Goal: Use online tool/utility: Utilize a website feature to perform a specific function

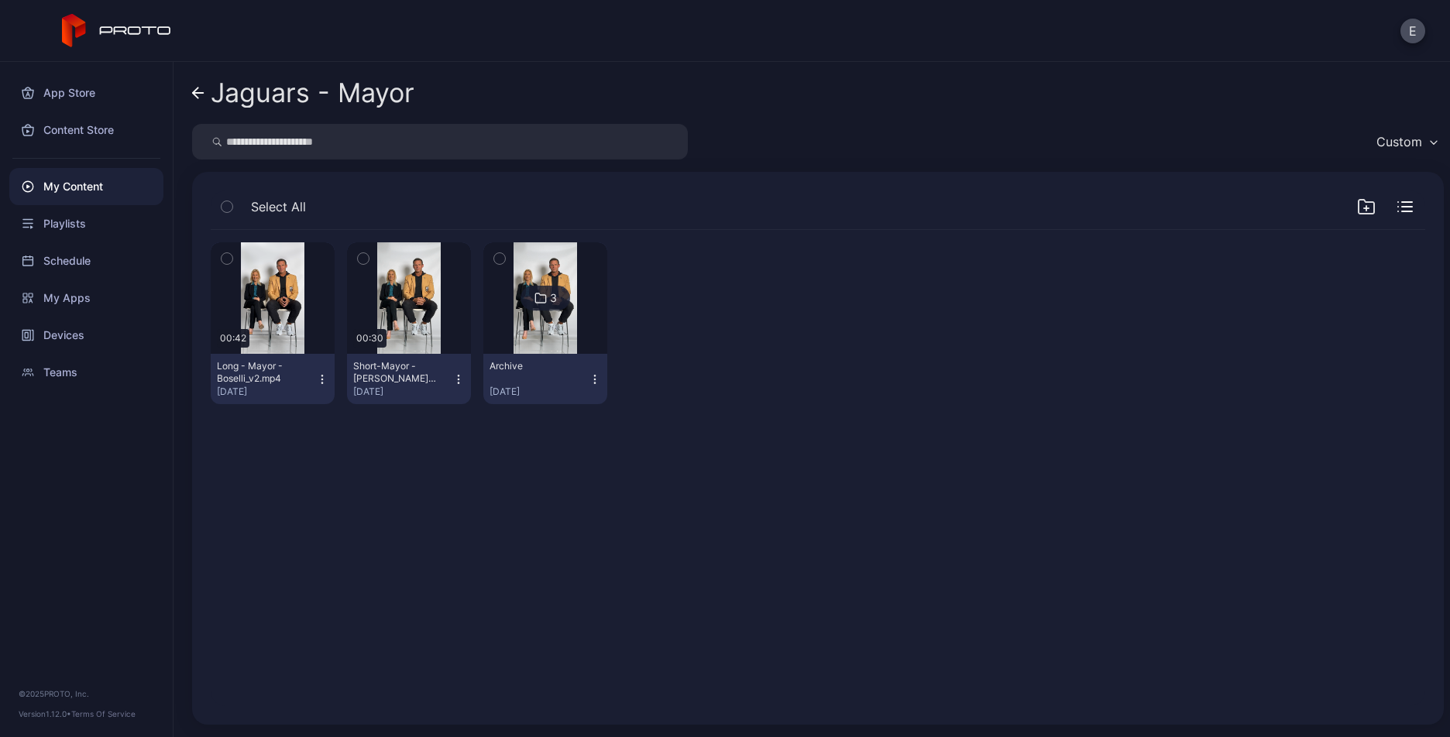
click at [324, 378] on icon "button" at bounding box center [322, 379] width 12 height 12
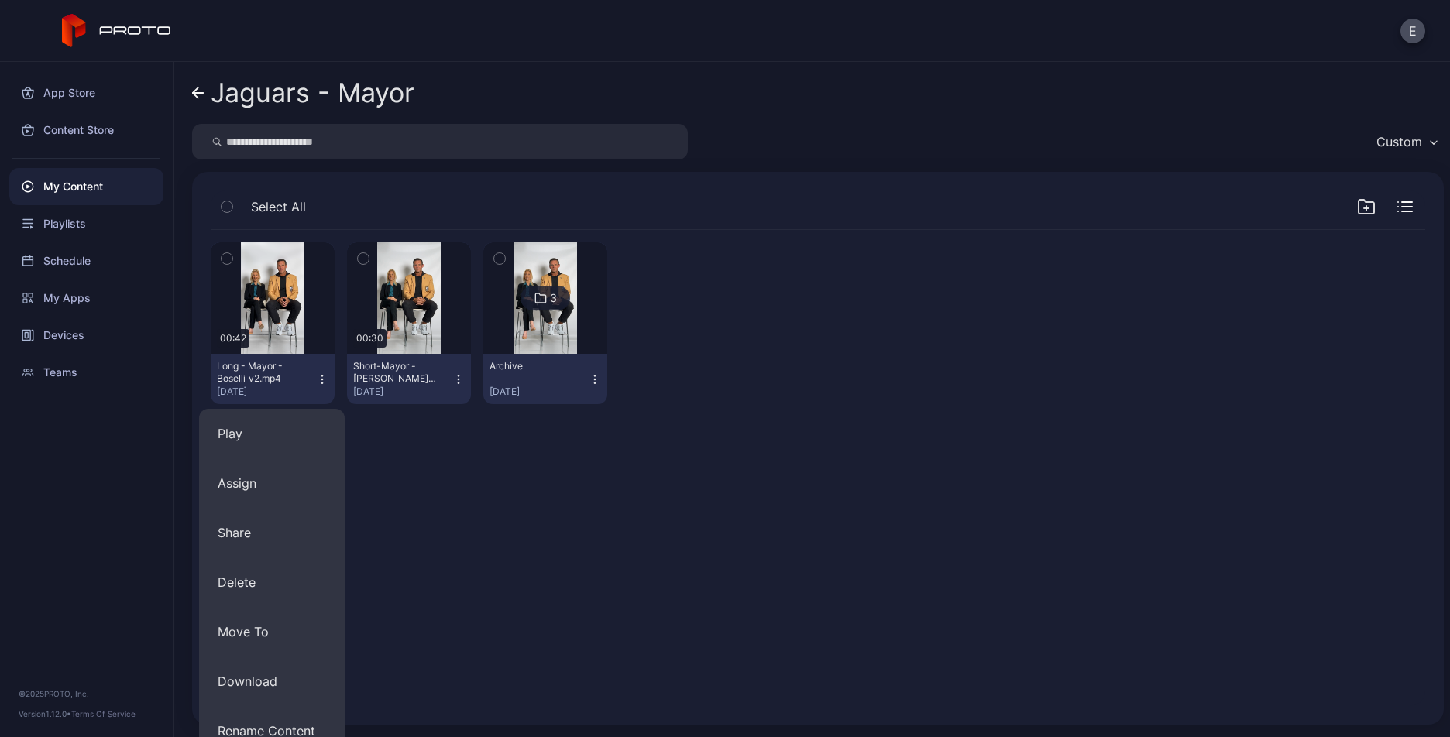
click at [414, 414] on div "Preview 00:42 Long - Mayor - Boselli_v2.mp4 [DATE] Preview 00:30 Short-Mayor - …" at bounding box center [817, 468] width 1239 height 501
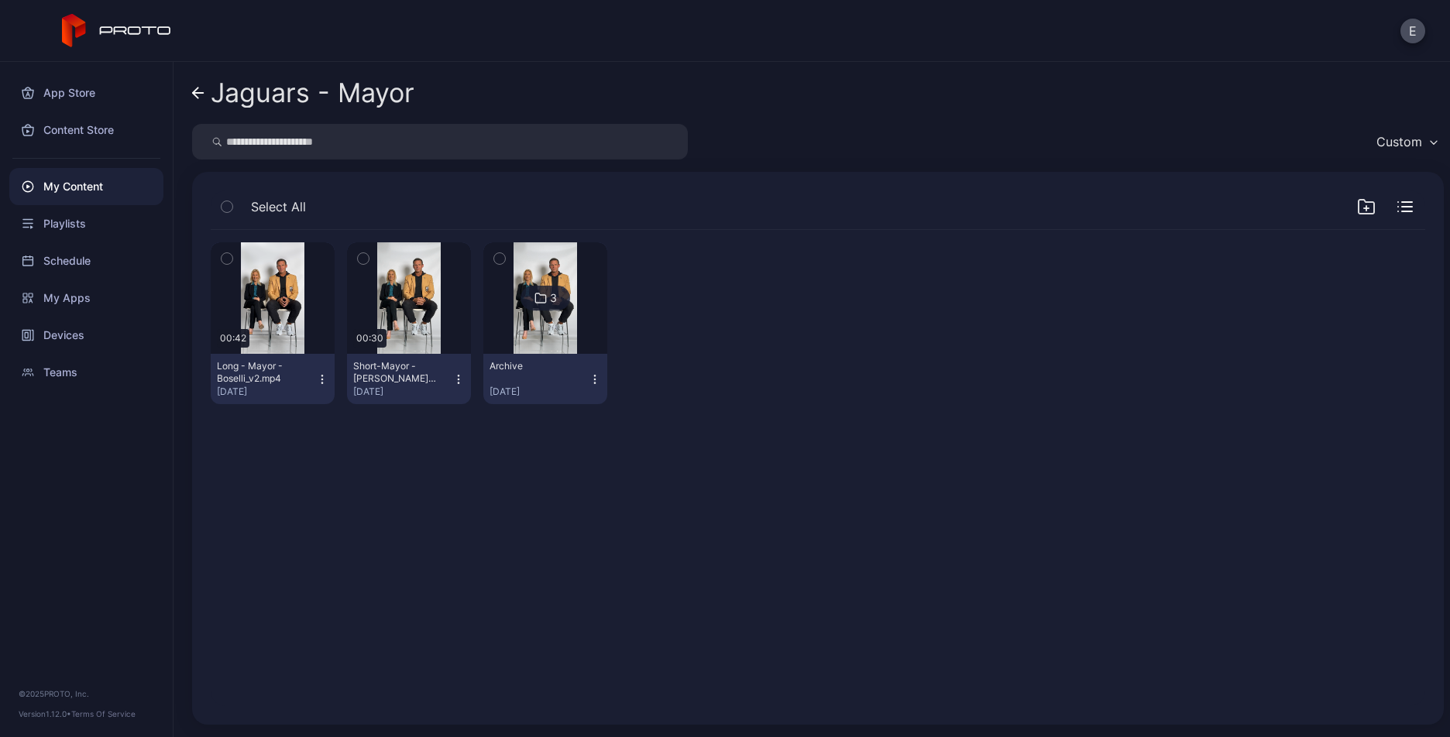
click at [456, 378] on icon "button" at bounding box center [458, 379] width 12 height 12
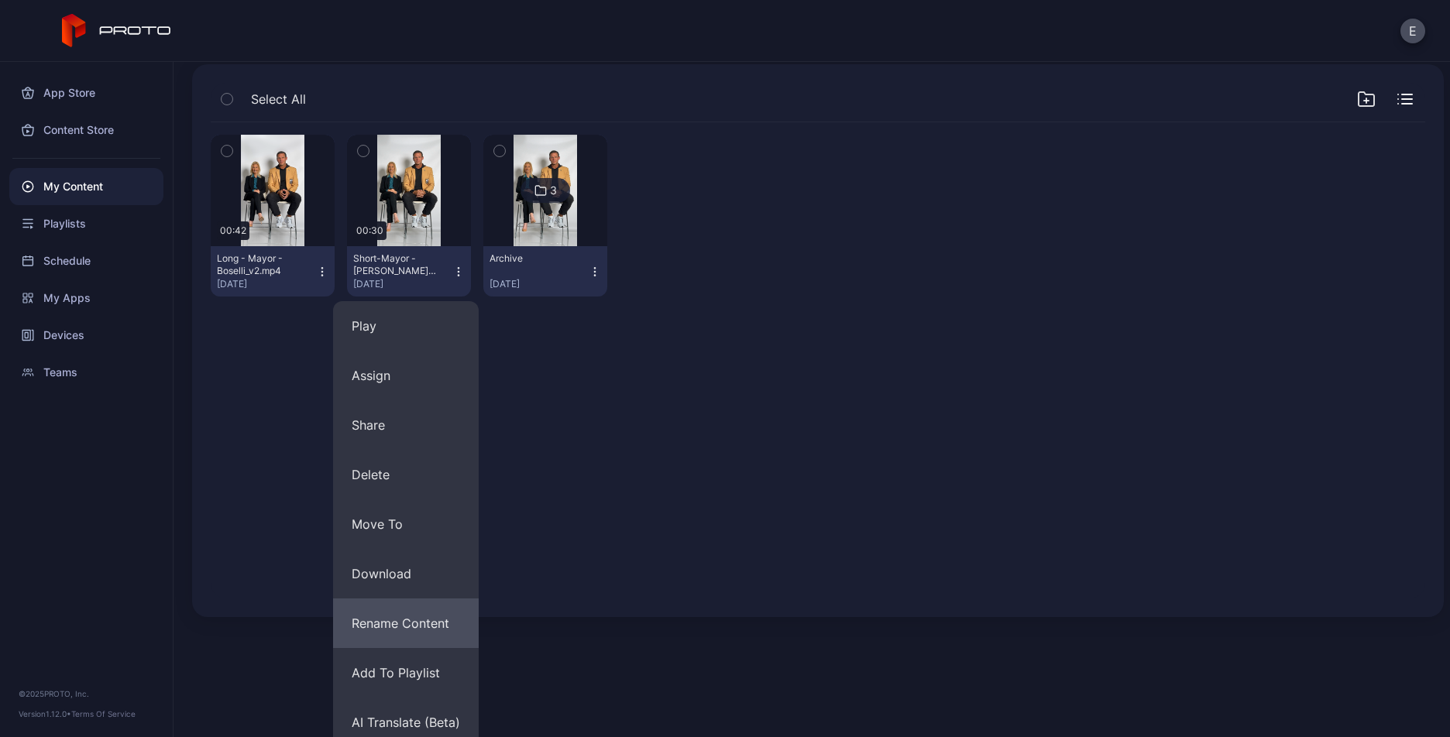
scroll to position [118, 0]
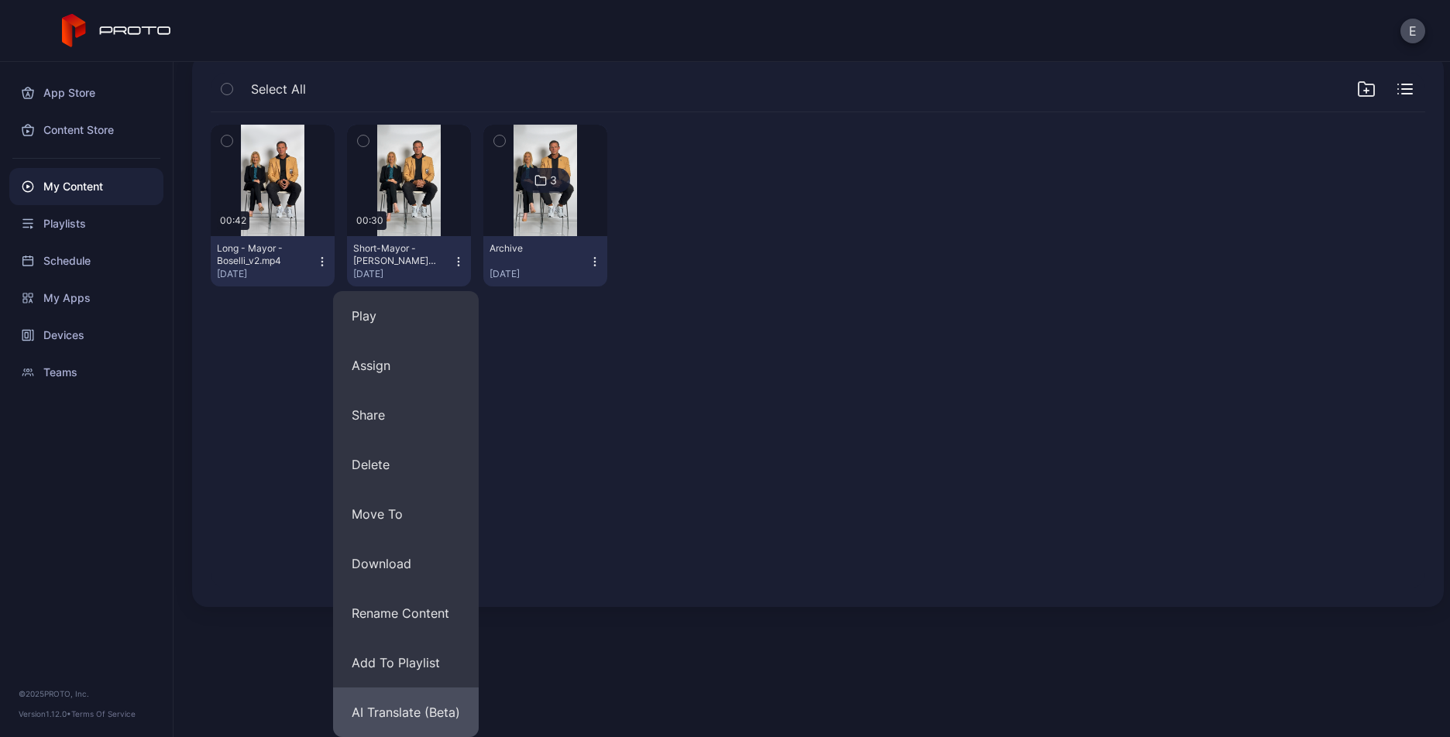
click at [415, 709] on button "AI Translate (Beta)" at bounding box center [406, 713] width 146 height 50
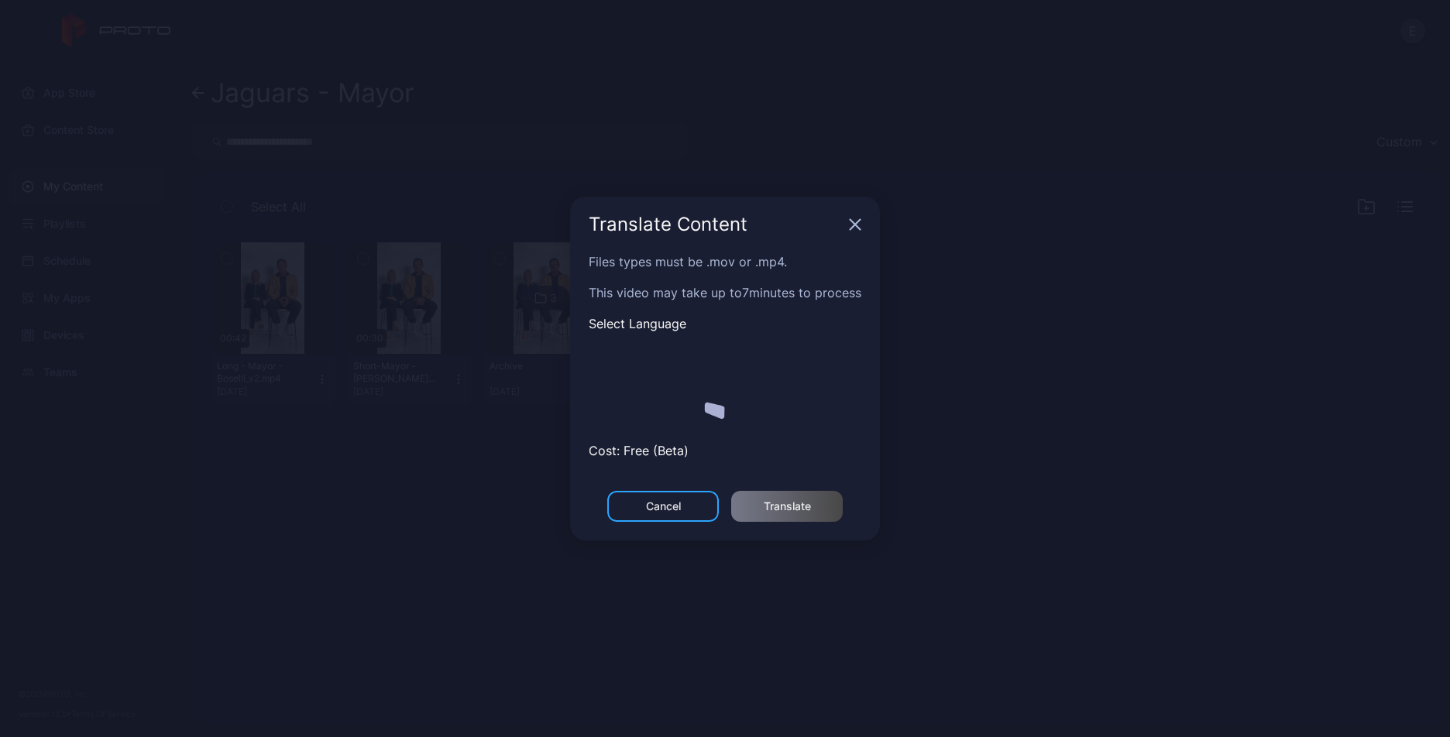
scroll to position [0, 0]
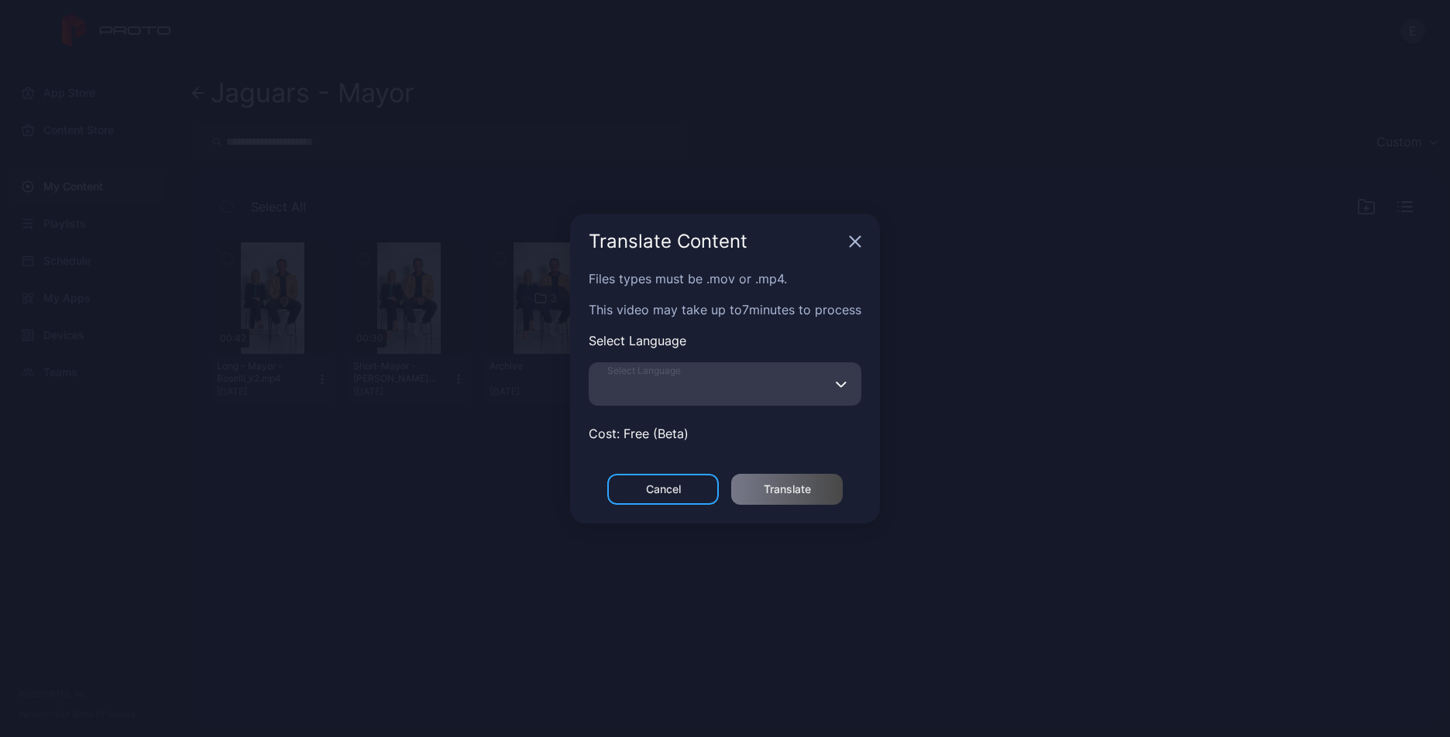
click at [709, 362] on label "Select Language" at bounding box center [725, 383] width 273 height 43
click at [709, 362] on input "Select Language" at bounding box center [725, 383] width 273 height 43
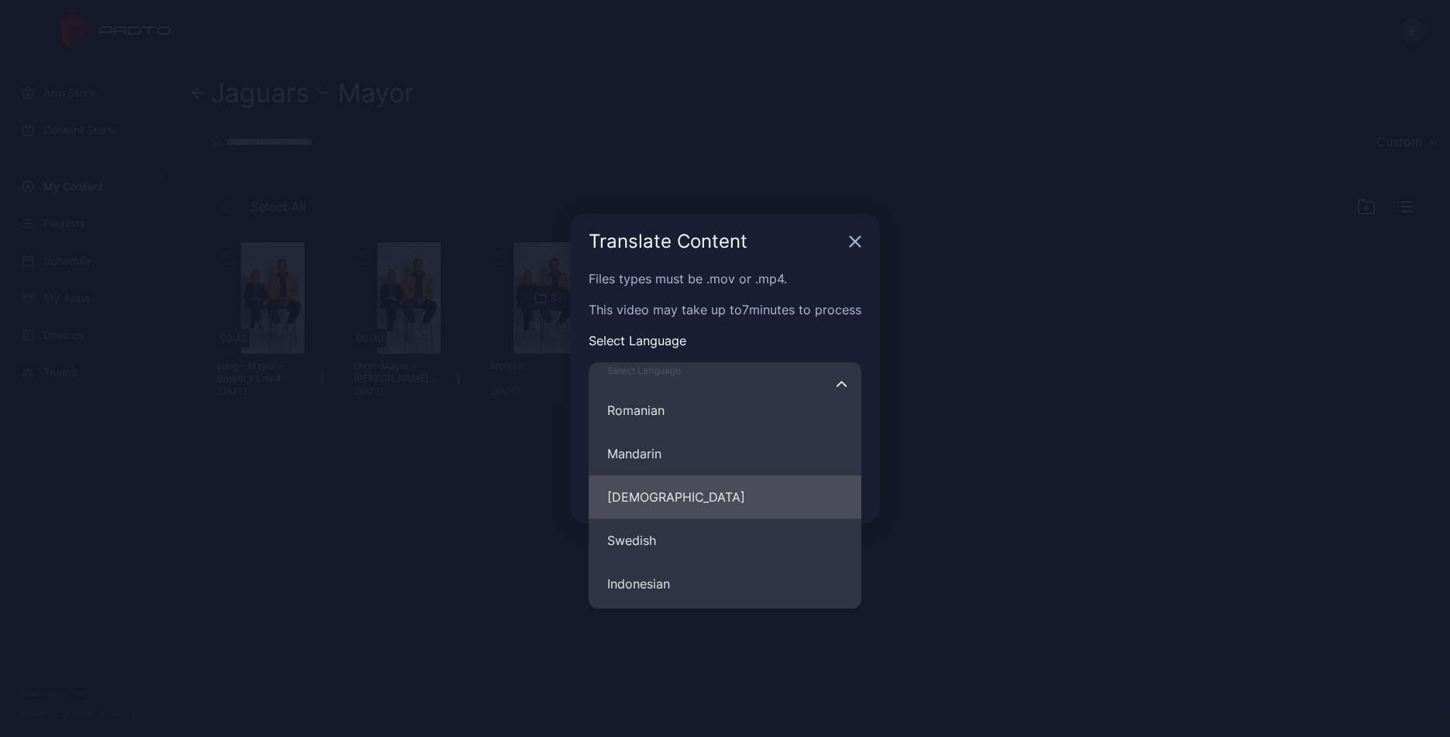
scroll to position [668, 0]
click at [677, 492] on button "[DEMOGRAPHIC_DATA]" at bounding box center [725, 496] width 273 height 43
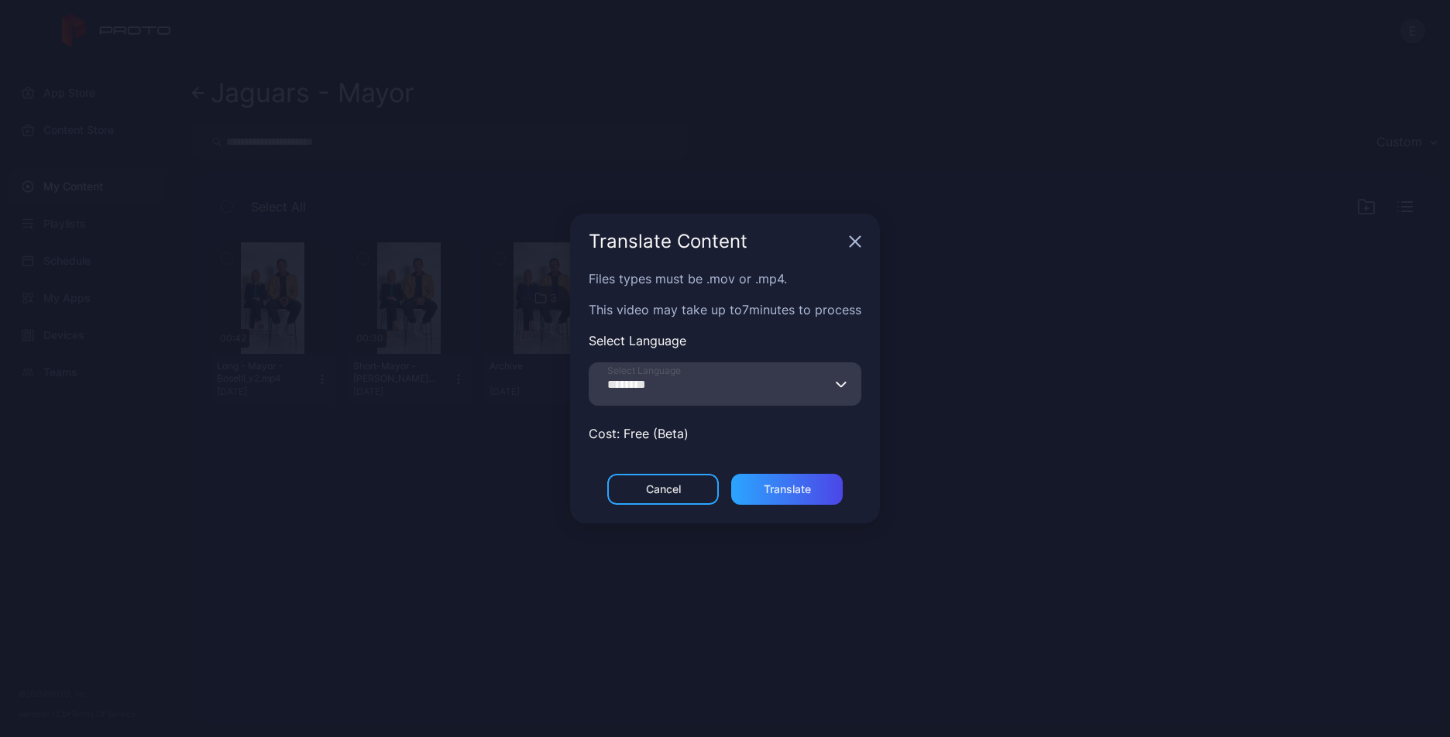
type input "********"
click at [756, 482] on div "Translate" at bounding box center [787, 489] width 112 height 31
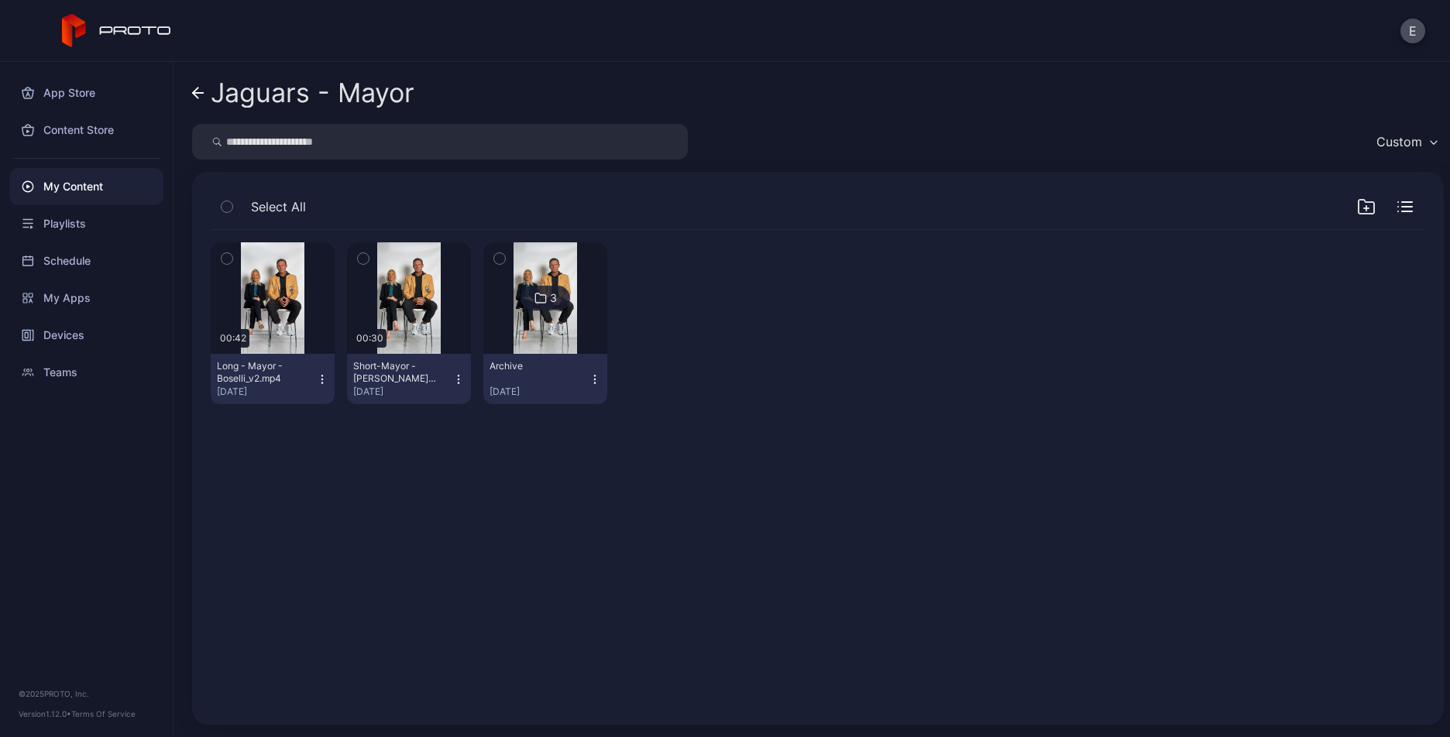
click at [452, 376] on icon "button" at bounding box center [458, 379] width 12 height 12
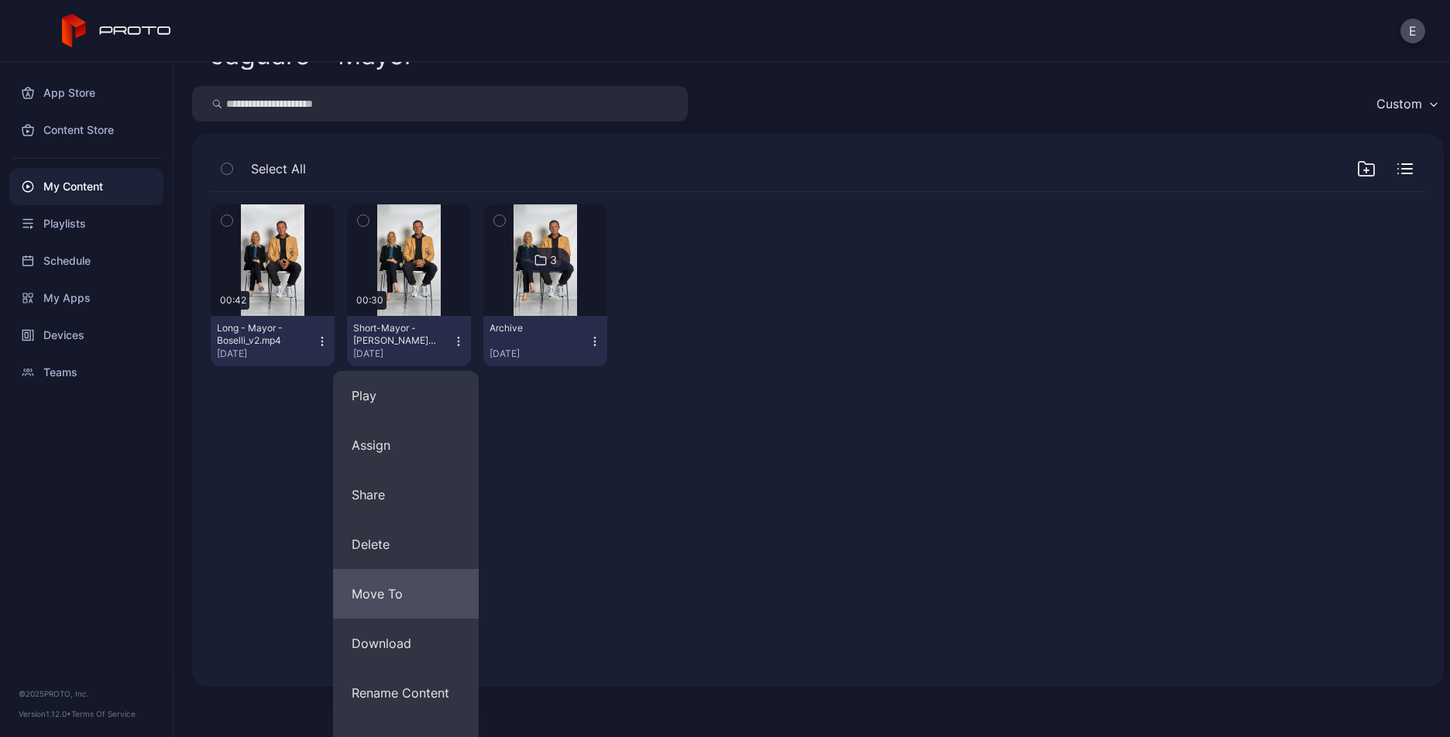
scroll to position [118, 0]
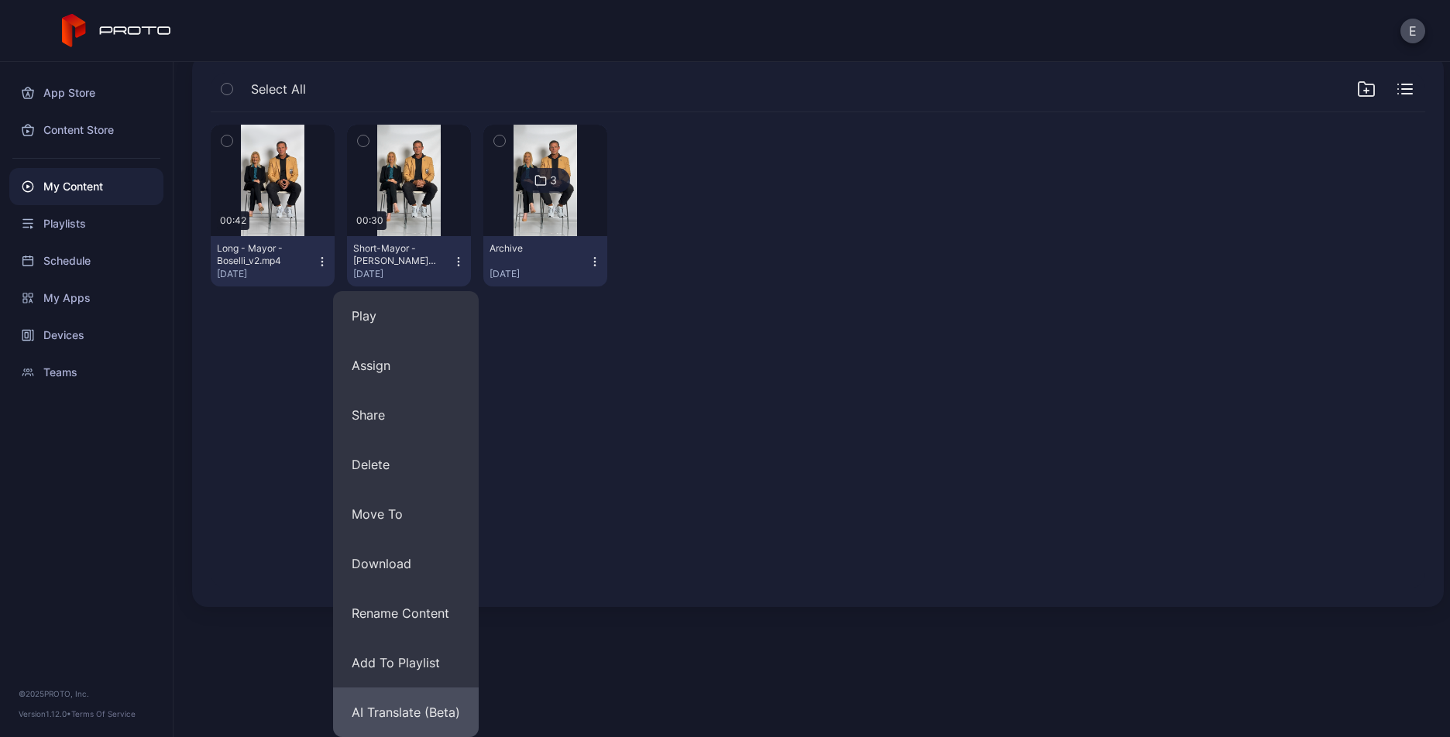
click at [435, 719] on button "AI Translate (Beta)" at bounding box center [406, 713] width 146 height 50
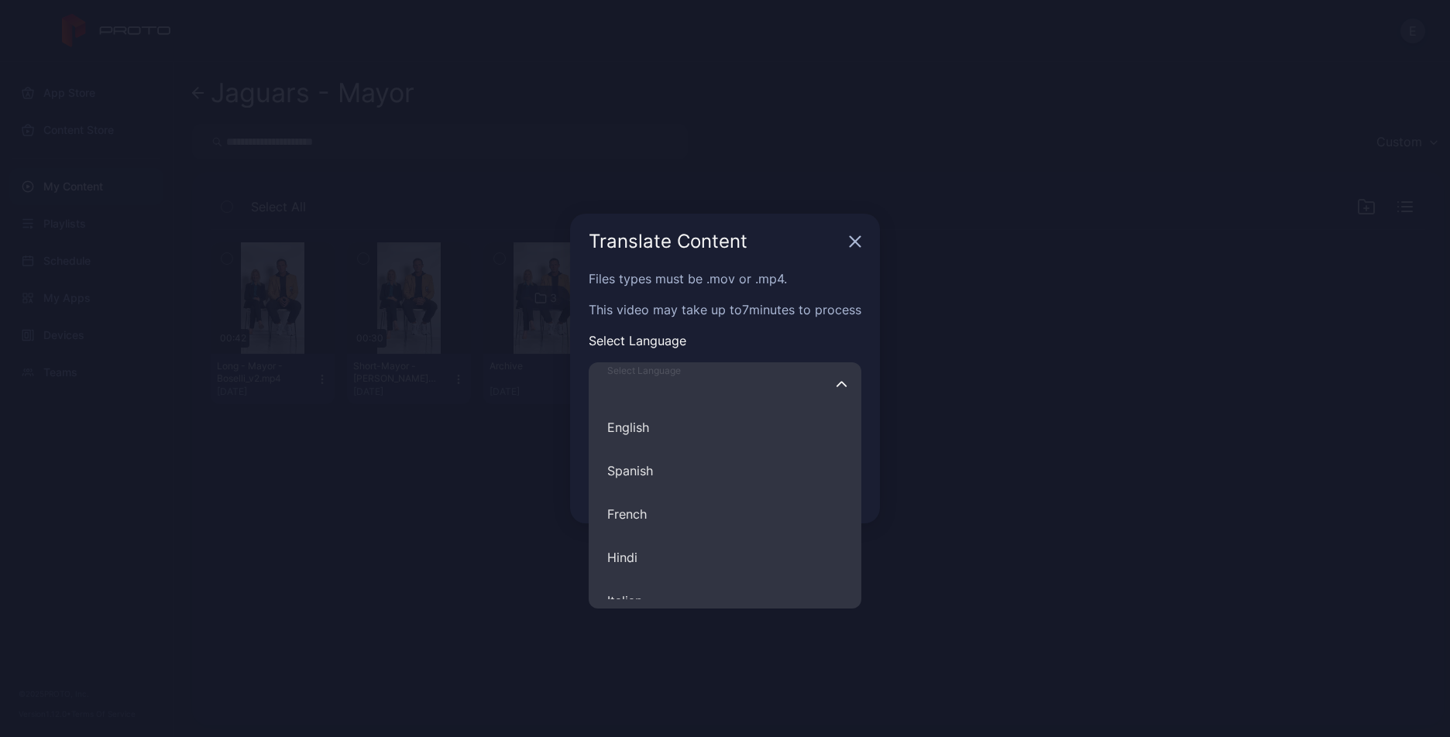
click at [733, 393] on input "Select Language English Spanish French Hindi Italian German Polish Portuguese C…" at bounding box center [725, 383] width 273 height 43
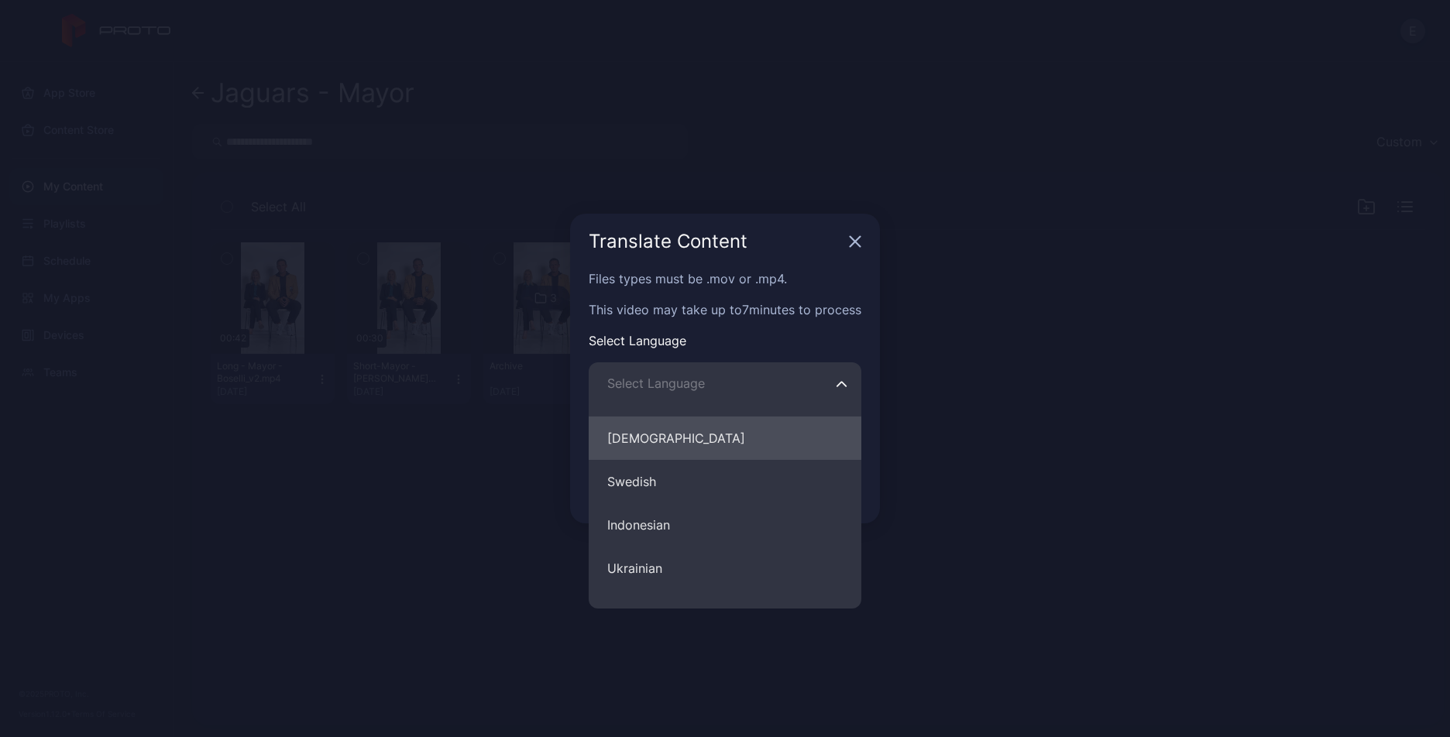
click at [658, 439] on button "[DEMOGRAPHIC_DATA]" at bounding box center [725, 438] width 273 height 43
type input "********"
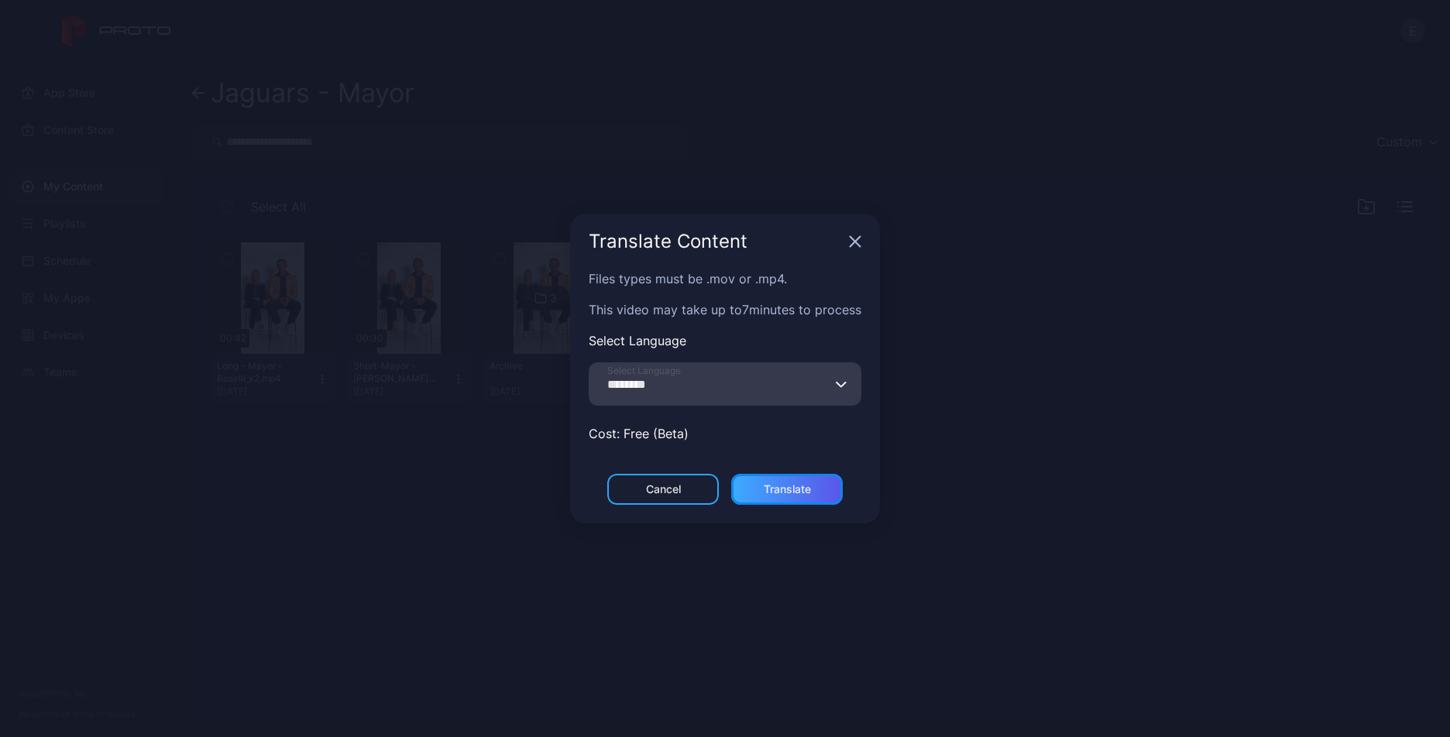
click at [750, 474] on div "Translate" at bounding box center [787, 489] width 112 height 31
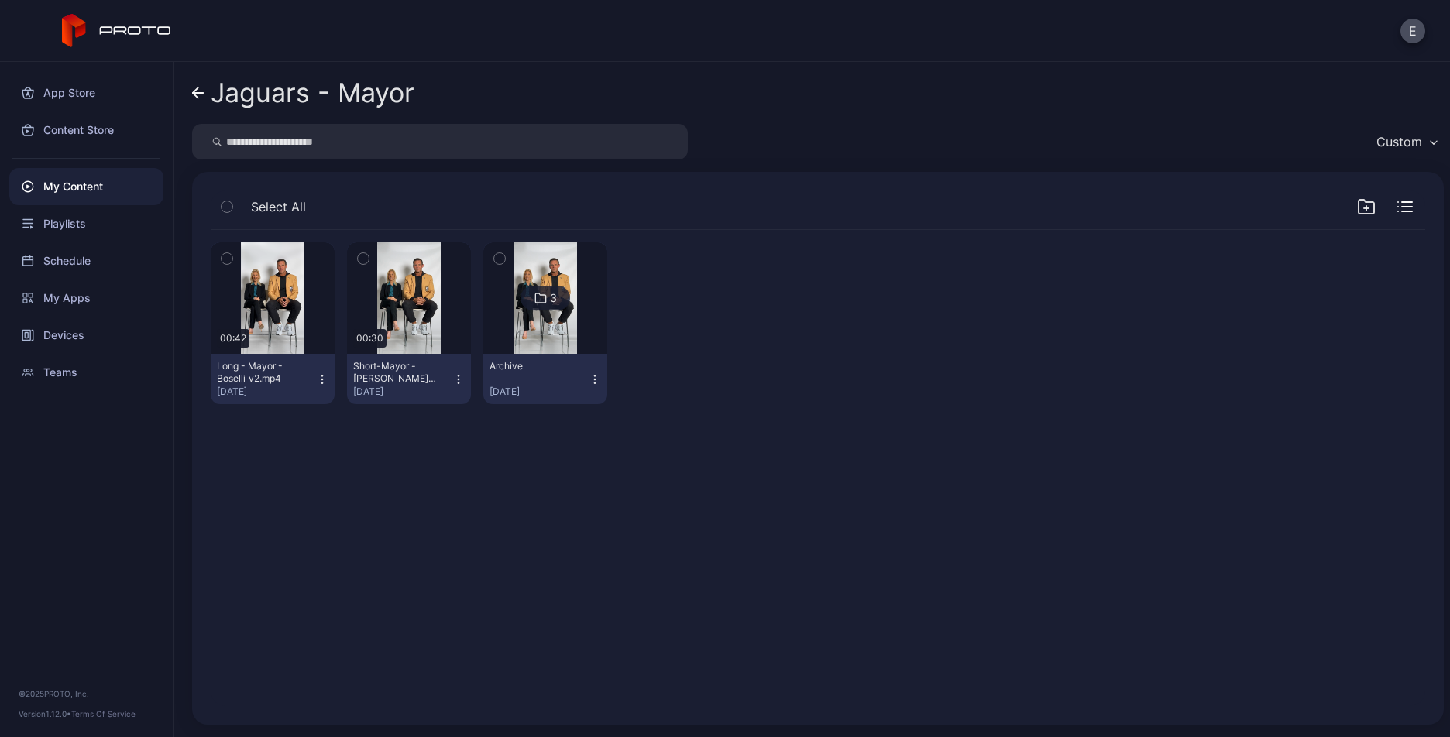
click at [452, 376] on icon "button" at bounding box center [458, 379] width 12 height 12
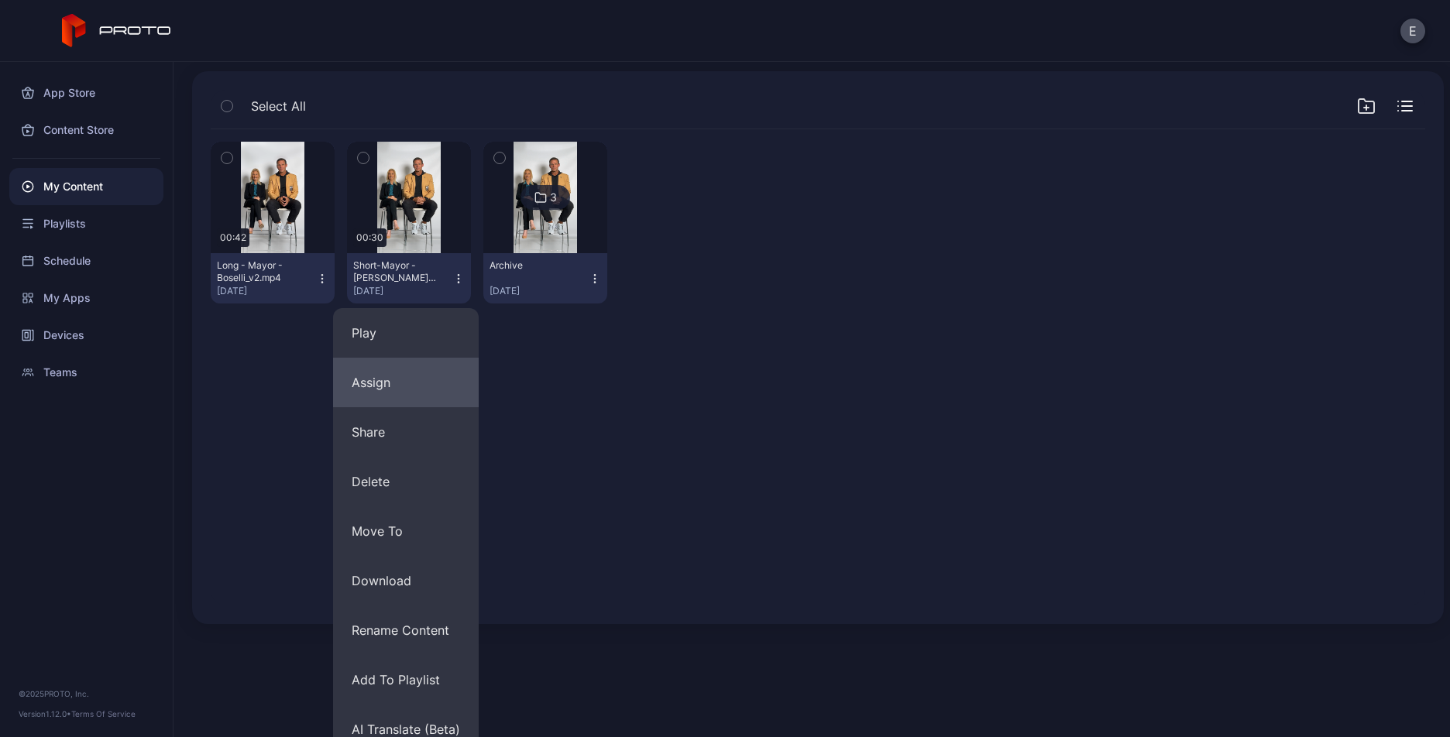
scroll to position [118, 0]
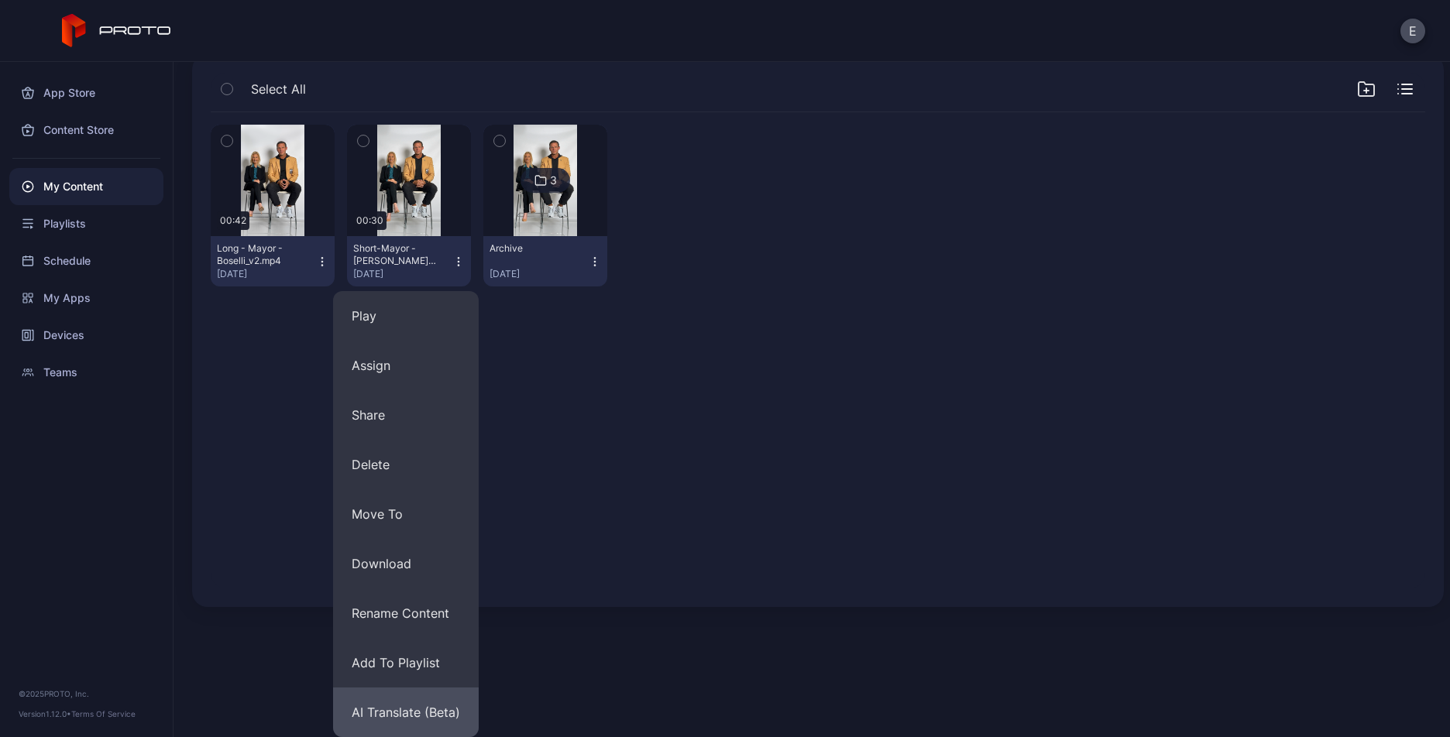
click at [415, 703] on button "AI Translate (Beta)" at bounding box center [406, 713] width 146 height 50
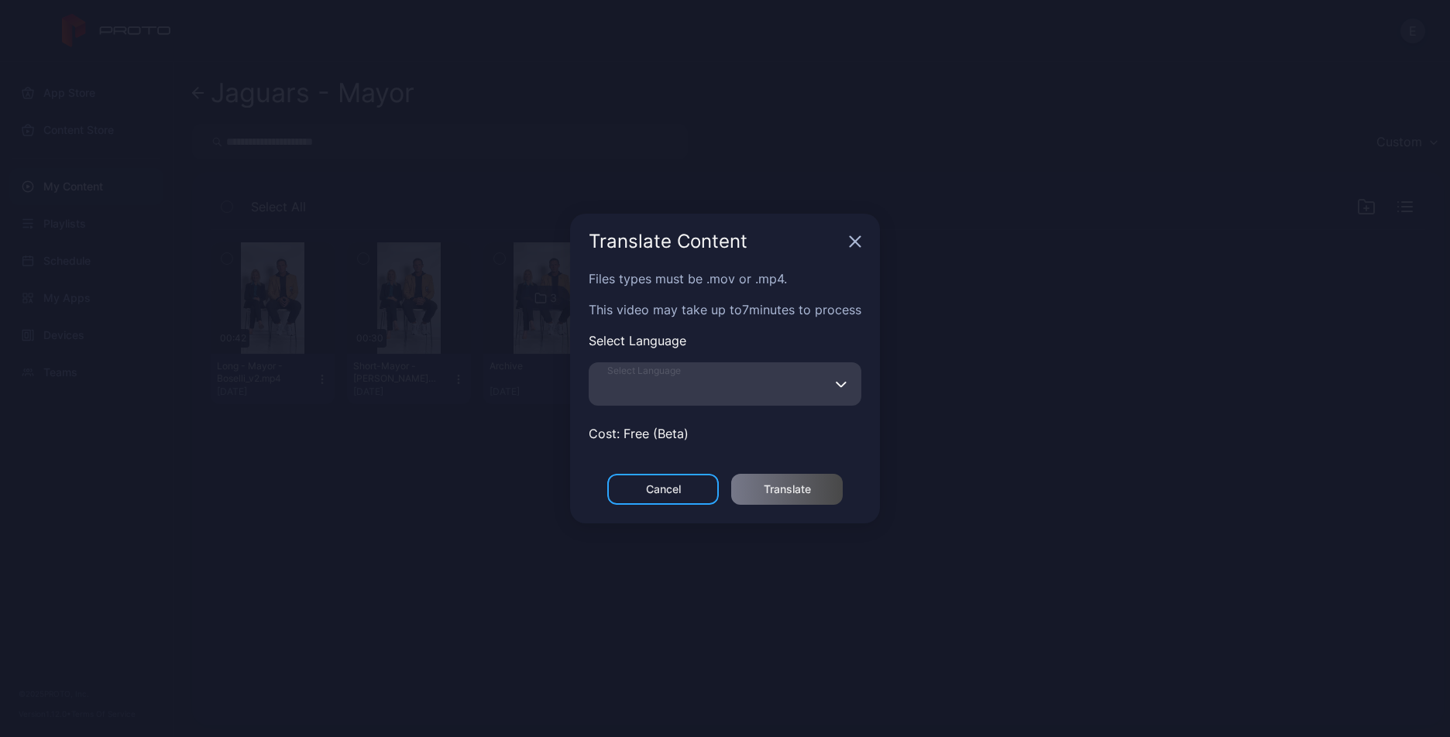
click at [758, 369] on input "Select Language" at bounding box center [725, 383] width 273 height 43
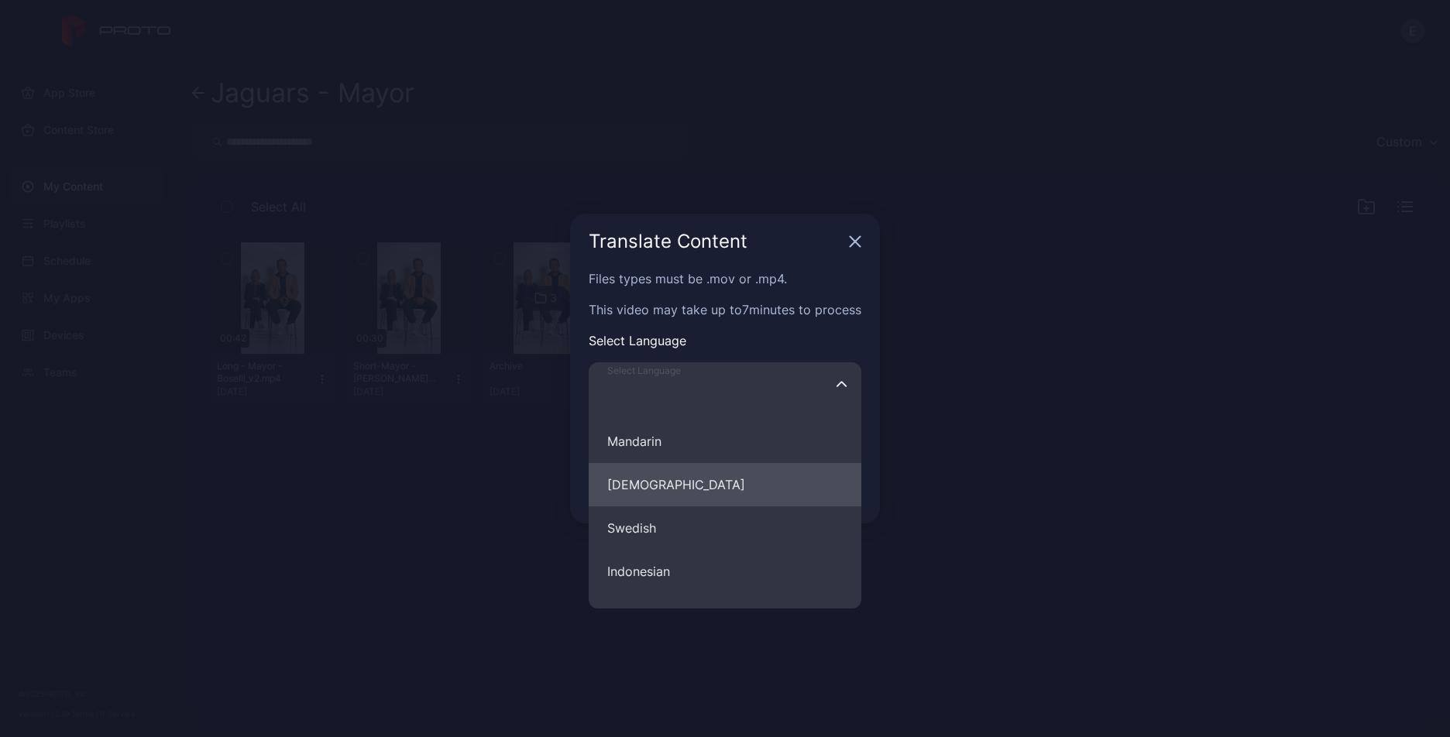
scroll to position [681, 0]
click at [691, 475] on button "[DEMOGRAPHIC_DATA]" at bounding box center [725, 483] width 273 height 43
type input "********"
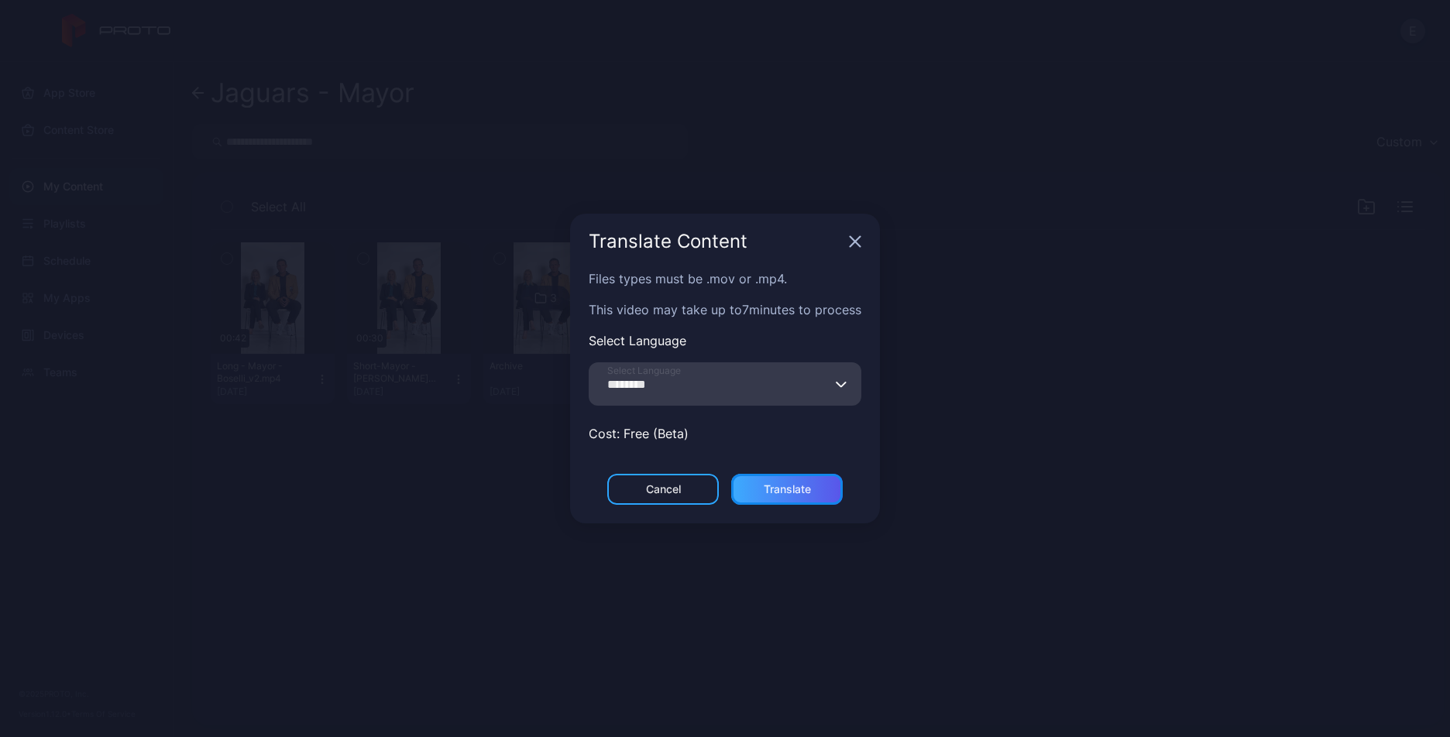
click at [815, 482] on div "Translate" at bounding box center [787, 489] width 112 height 31
